Goal: Task Accomplishment & Management: Use online tool/utility

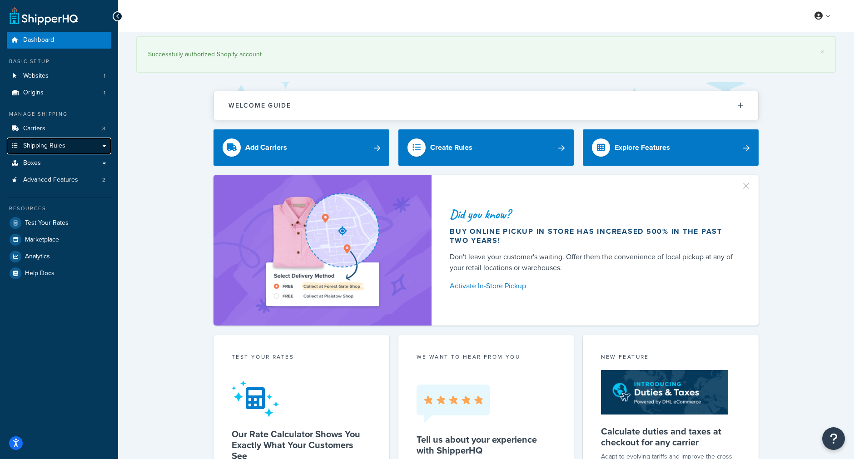
click at [108, 149] on link "Shipping Rules" at bounding box center [59, 146] width 104 height 17
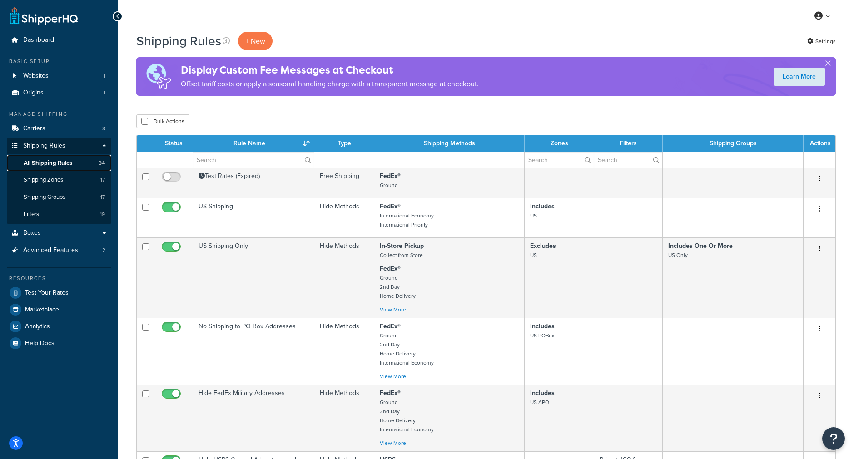
click at [55, 161] on span "All Shipping Rules" at bounding box center [48, 163] width 49 height 8
click at [829, 42] on link "Settings" at bounding box center [821, 41] width 29 height 13
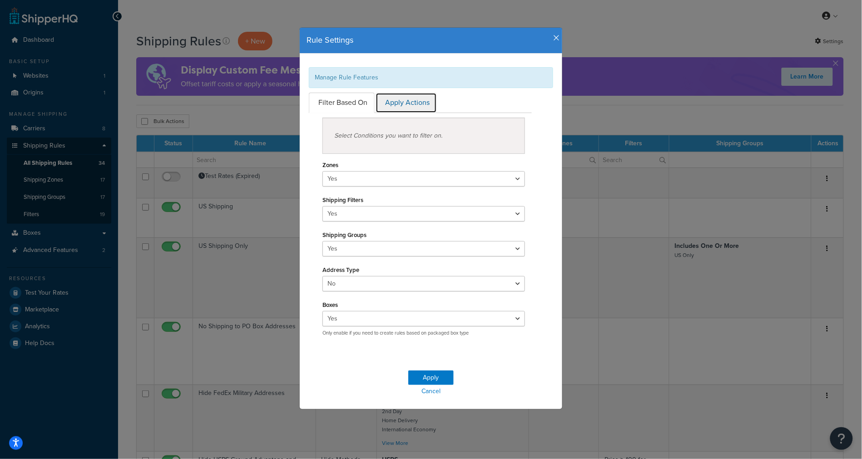
click at [411, 104] on link "Apply Actions" at bounding box center [406, 103] width 61 height 20
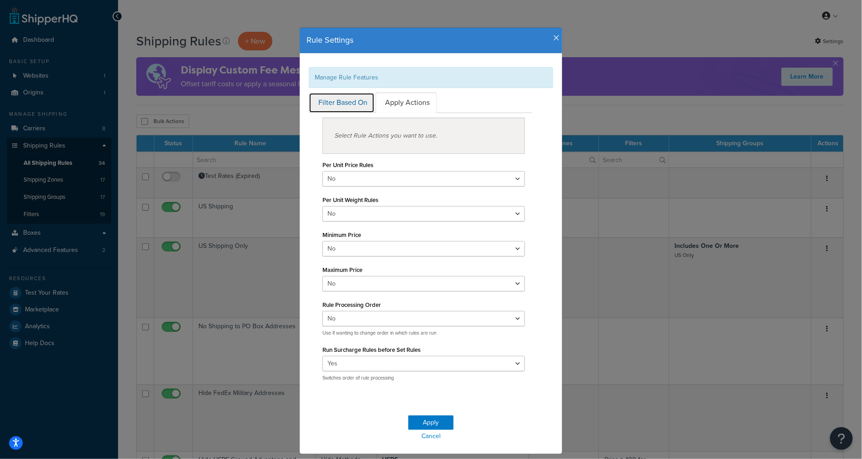
click at [324, 104] on link "Filter Based On" at bounding box center [342, 103] width 66 height 20
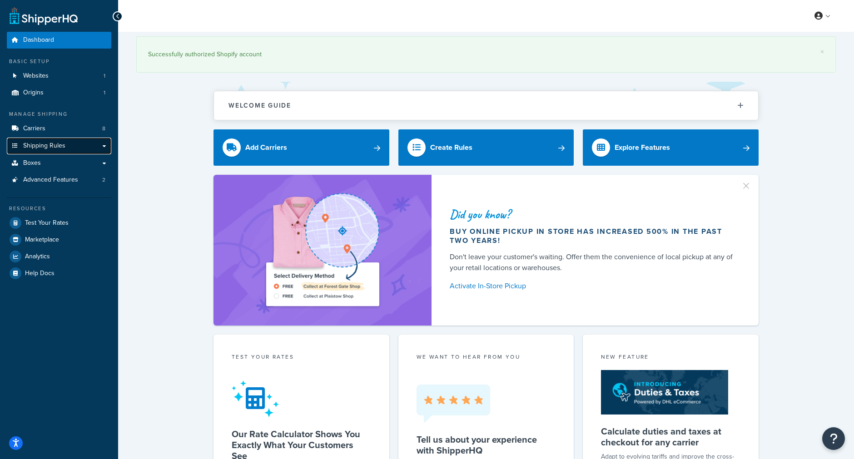
click at [62, 145] on span "Shipping Rules" at bounding box center [44, 146] width 42 height 8
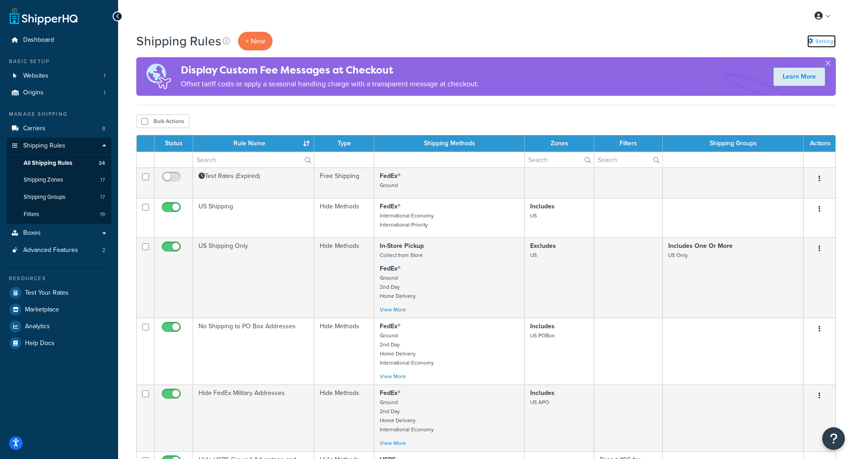
click at [827, 40] on link "Settings" at bounding box center [821, 41] width 29 height 13
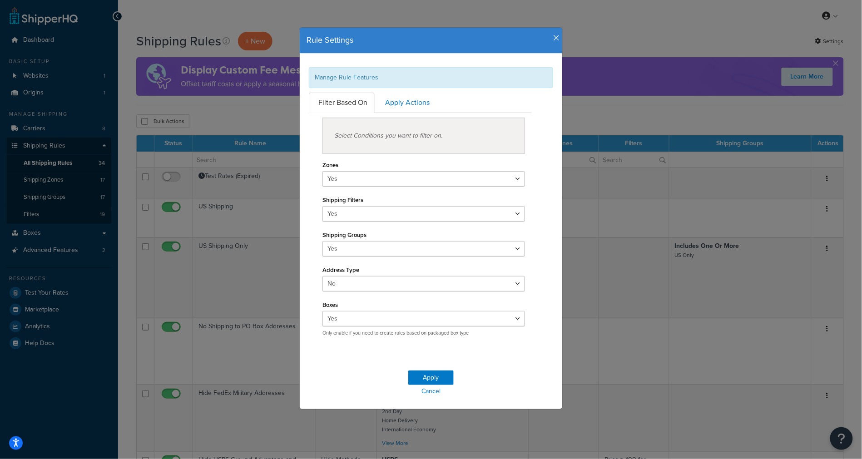
click at [438, 130] on div "Select Conditions you want to filter on." at bounding box center [423, 136] width 203 height 36
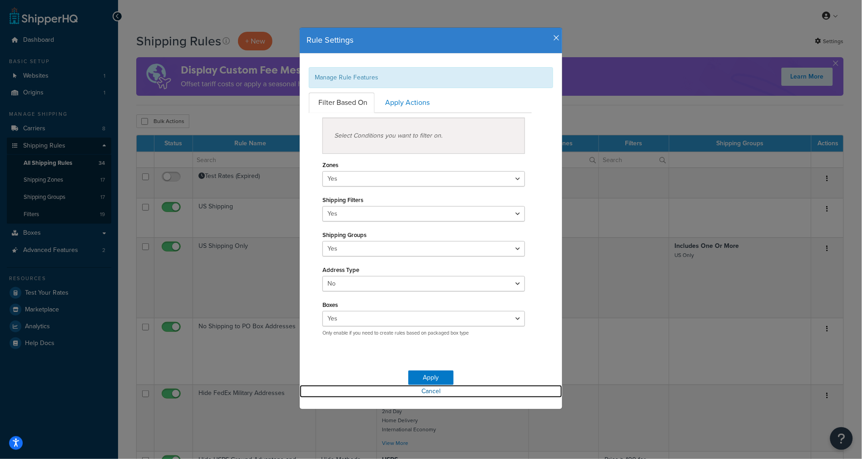
click at [421, 394] on link "Cancel" at bounding box center [431, 391] width 263 height 13
